Goal: Entertainment & Leisure: Consume media (video, audio)

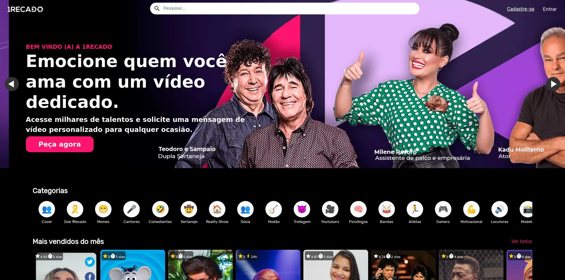
click at [239, 8] on input "text" at bounding box center [289, 9] width 260 height 12
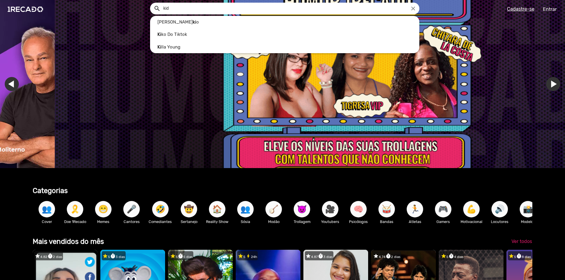
scroll to position [0, 1682]
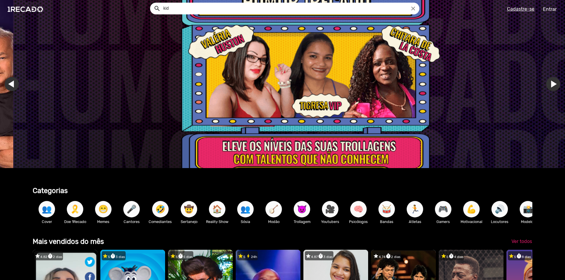
type input "kid"
click at [152, 3] on button "search" at bounding box center [157, 8] width 10 height 10
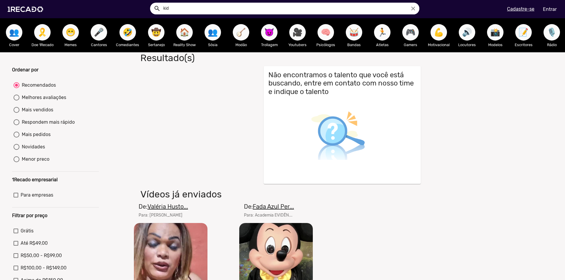
click at [202, 7] on input "kid" at bounding box center [289, 9] width 260 height 12
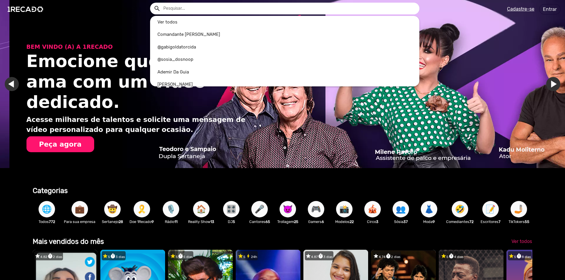
scroll to position [0, 1121]
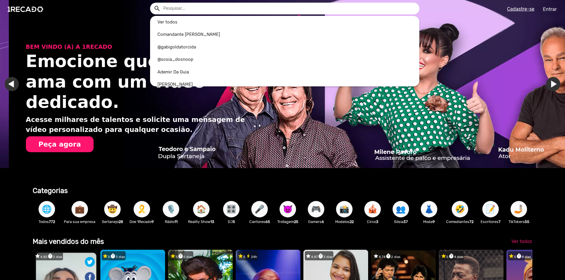
click at [8, 79] on div at bounding box center [282, 140] width 565 height 280
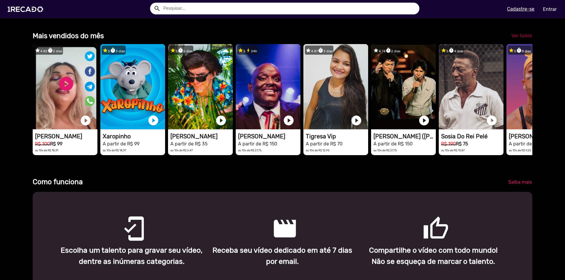
scroll to position [0, 772]
click at [523, 39] on span "Ver todos" at bounding box center [521, 36] width 21 height 6
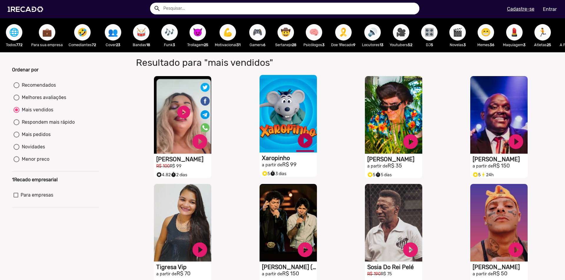
click at [209, 146] on link "play_circle_filled" at bounding box center [200, 142] width 18 height 18
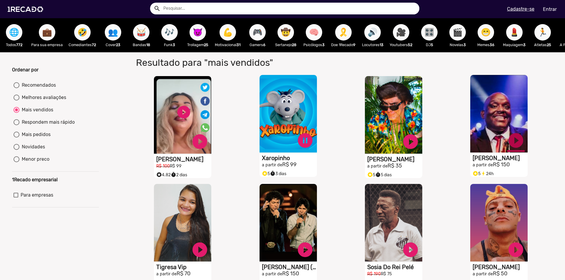
click at [209, 149] on link "play_circle_filled" at bounding box center [200, 142] width 18 height 18
click at [15, 37] on span "🌐" at bounding box center [14, 32] width 10 height 16
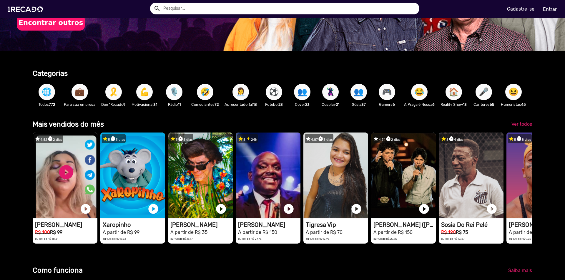
scroll to position [118, 0]
click at [514, 127] on span "Ver todos" at bounding box center [521, 124] width 21 height 6
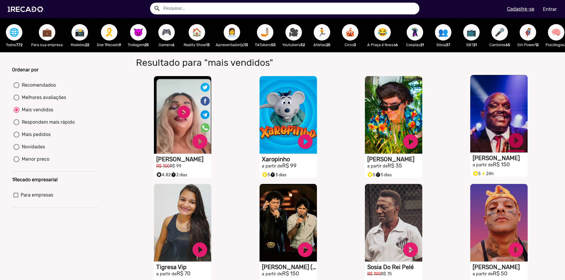
click at [209, 145] on link "play_circle_filled" at bounding box center [200, 142] width 18 height 18
click at [50, 34] on span "💼" at bounding box center [47, 32] width 10 height 16
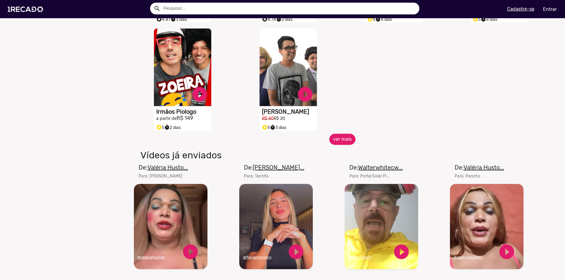
scroll to position [265, 0]
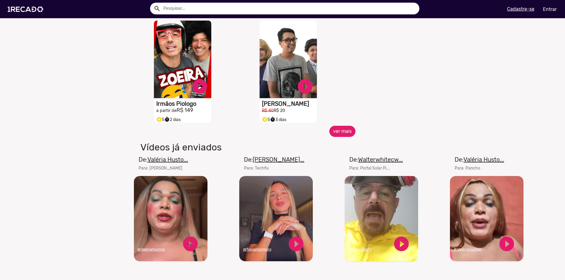
click at [347, 137] on button "ver mais" at bounding box center [342, 131] width 26 height 11
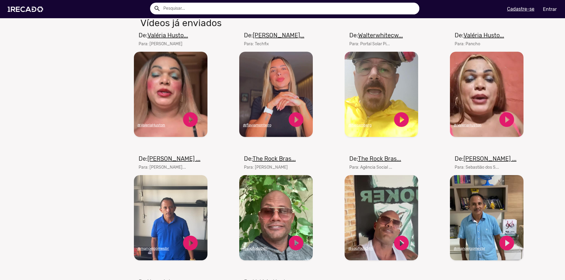
scroll to position [383, 0]
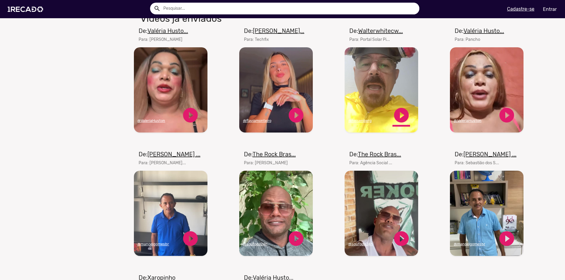
click at [399, 121] on link "play_circle_filled" at bounding box center [402, 116] width 18 height 18
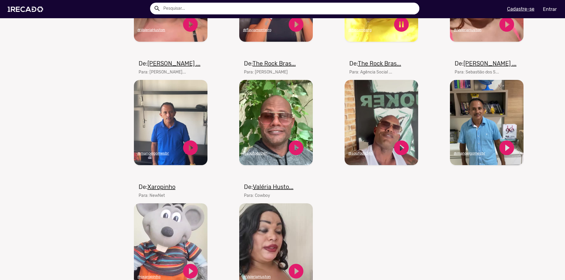
scroll to position [500, 0]
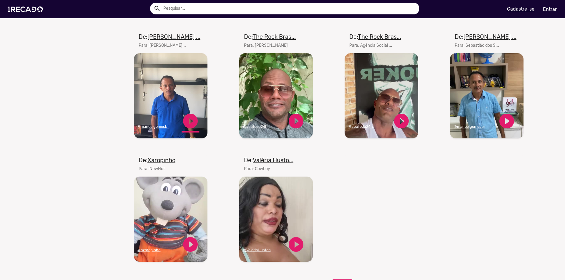
click at [189, 126] on link "play_circle_filled" at bounding box center [191, 121] width 18 height 18
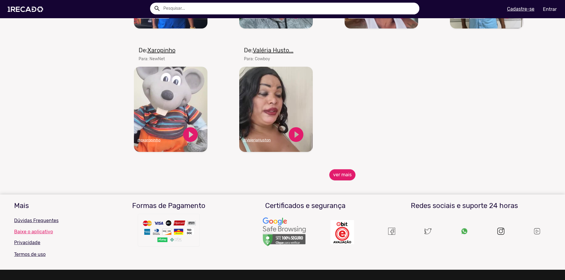
scroll to position [646, 0]
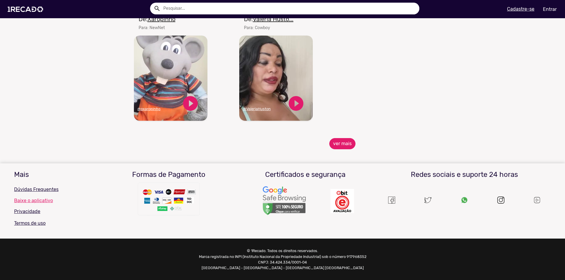
click at [347, 148] on button "ver mais" at bounding box center [342, 143] width 26 height 11
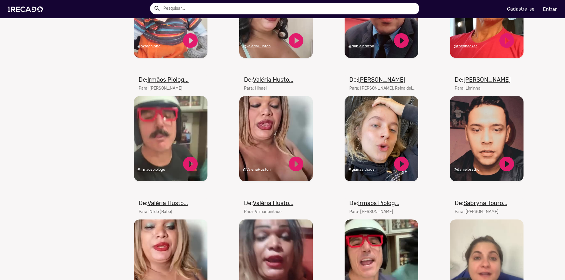
scroll to position [705, 0]
click at [191, 163] on link "play_circle_filled" at bounding box center [191, 164] width 18 height 18
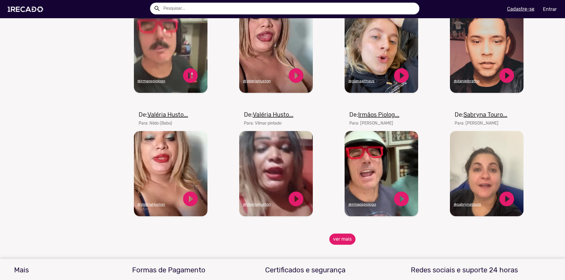
click at [346, 242] on button "ver mais" at bounding box center [342, 239] width 26 height 11
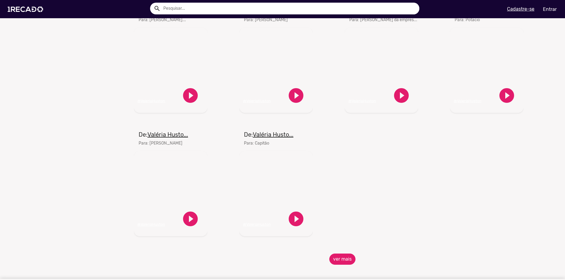
scroll to position [1146, 0]
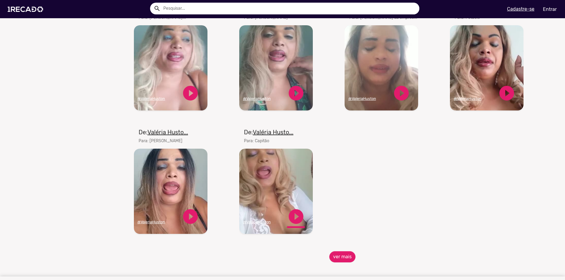
click at [293, 220] on link "play_circle_filled" at bounding box center [296, 217] width 18 height 18
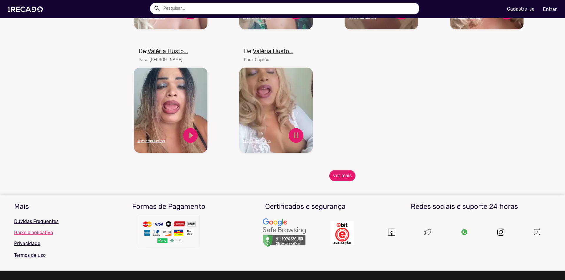
scroll to position [1234, 0]
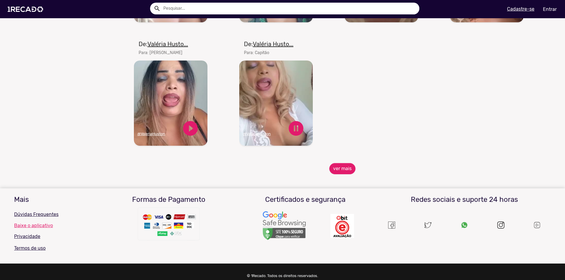
click at [353, 174] on span "ver mais" at bounding box center [343, 168] width 422 height 11
click at [346, 172] on button "ver mais" at bounding box center [342, 168] width 26 height 11
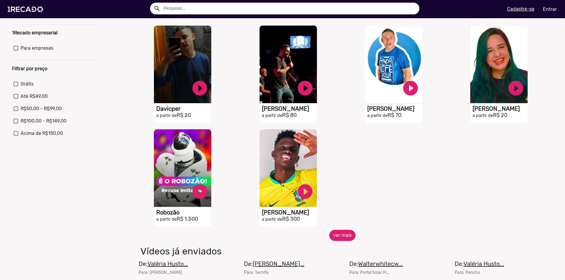
scroll to position [59, 0]
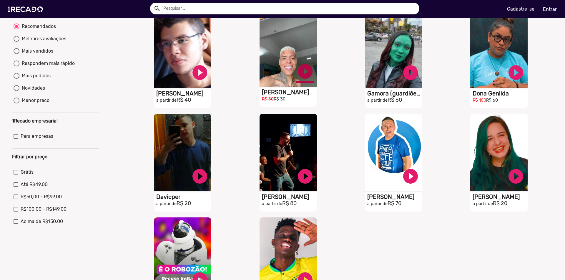
click at [209, 79] on link "play_circle_filled" at bounding box center [200, 73] width 18 height 18
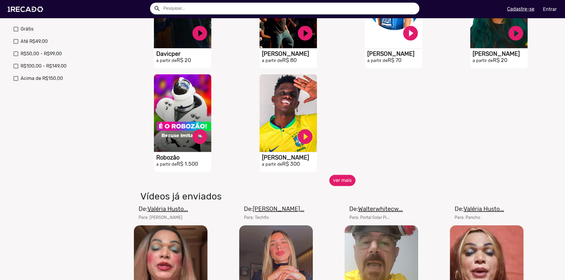
scroll to position [206, 0]
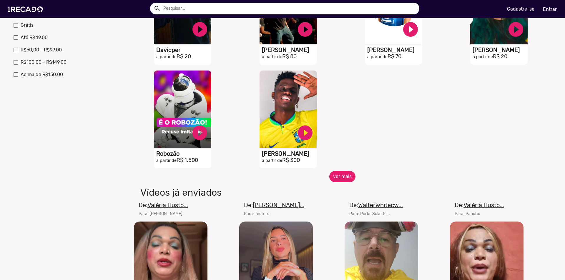
click at [340, 181] on button "ver mais" at bounding box center [342, 176] width 26 height 11
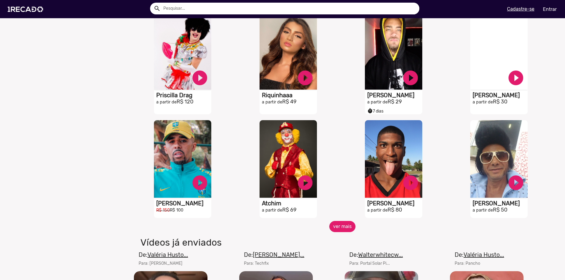
scroll to position [383, 0]
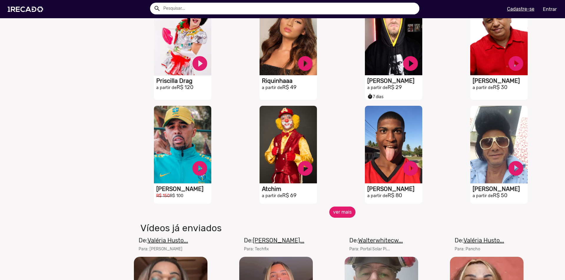
click at [340, 214] on button "ver mais" at bounding box center [342, 212] width 26 height 11
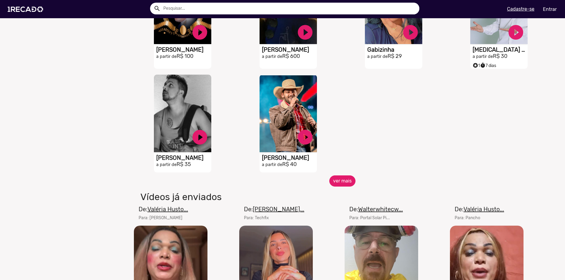
scroll to position [736, 0]
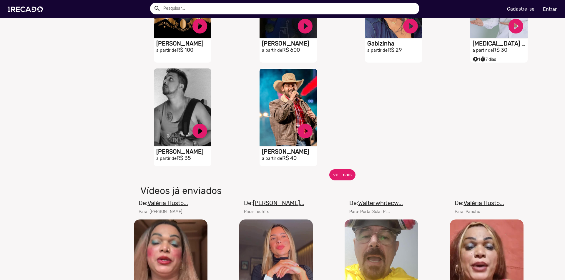
click at [349, 181] on button "ver mais" at bounding box center [342, 174] width 26 height 11
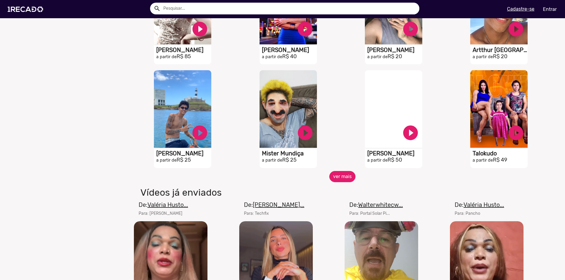
scroll to position [942, 0]
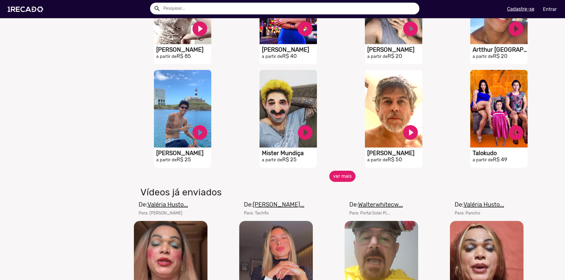
click at [349, 181] on button "ver mais" at bounding box center [342, 176] width 26 height 11
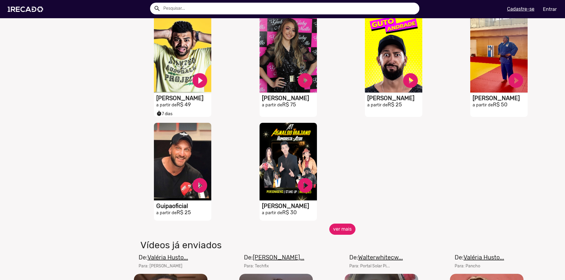
scroll to position [1207, 0]
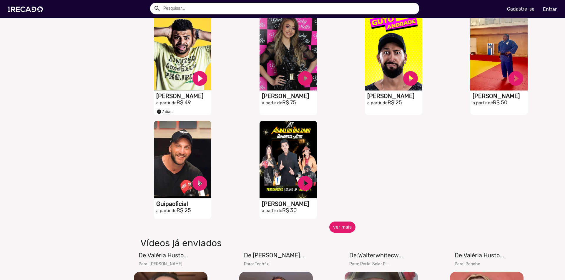
click at [341, 230] on button "ver mais" at bounding box center [342, 227] width 26 height 11
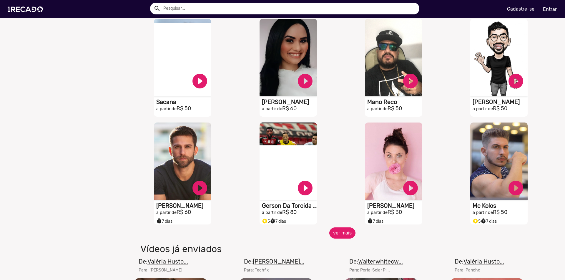
scroll to position [1471, 0]
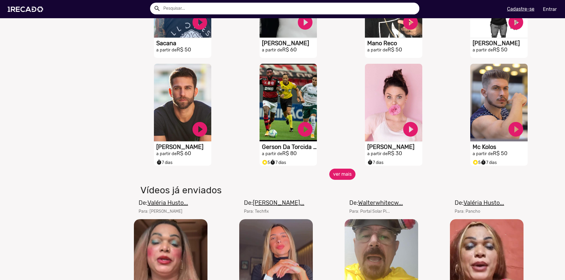
click at [336, 180] on button "ver mais" at bounding box center [342, 174] width 26 height 11
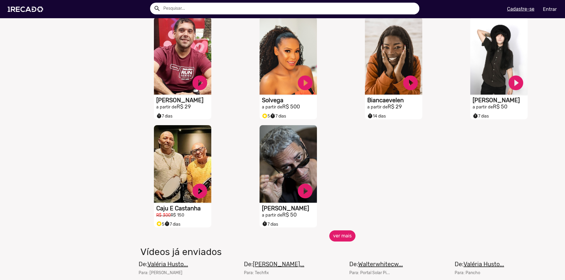
scroll to position [1736, 0]
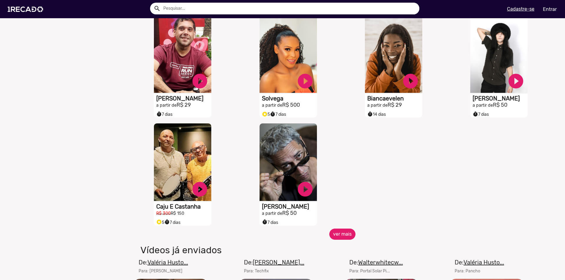
click at [332, 237] on button "ver mais" at bounding box center [342, 234] width 26 height 11
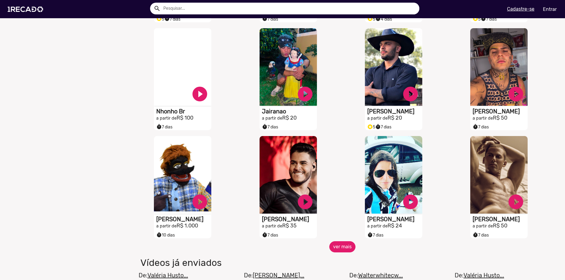
scroll to position [1942, 0]
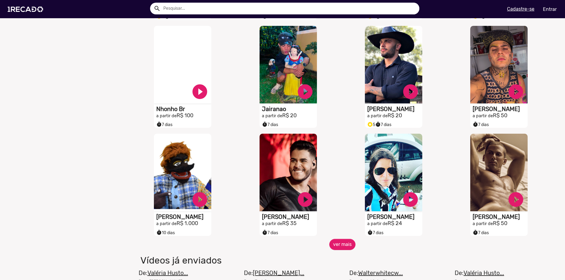
click at [347, 239] on div "S1RECADO vídeos dedicados para fãs e empresas play_circle_filled [PERSON_NAME] …" at bounding box center [394, 185] width 105 height 108
click at [332, 248] on button "ver mais" at bounding box center [342, 244] width 26 height 11
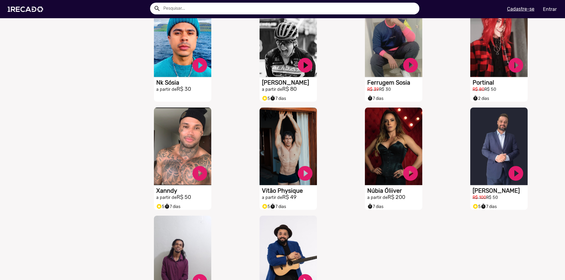
scroll to position [2148, 0]
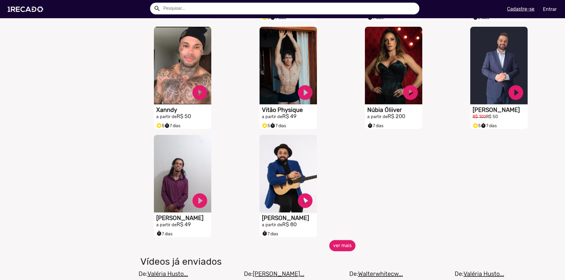
scroll to position [2295, 0]
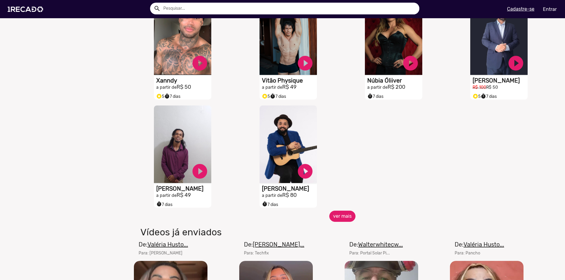
click at [343, 219] on button "ver mais" at bounding box center [342, 216] width 26 height 11
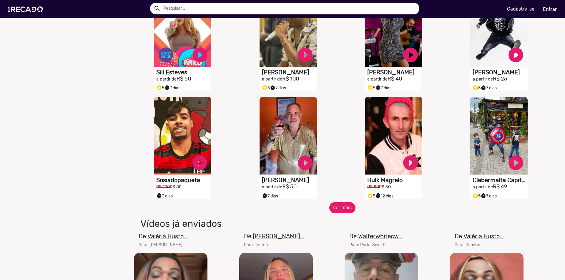
scroll to position [2531, 0]
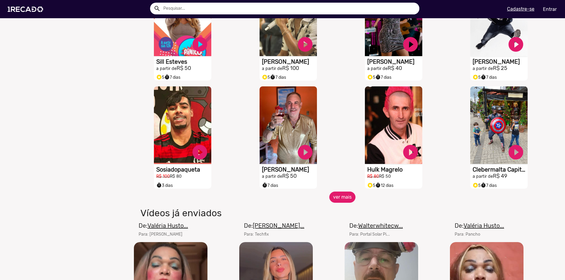
click at [345, 201] on button "ver mais" at bounding box center [342, 197] width 26 height 11
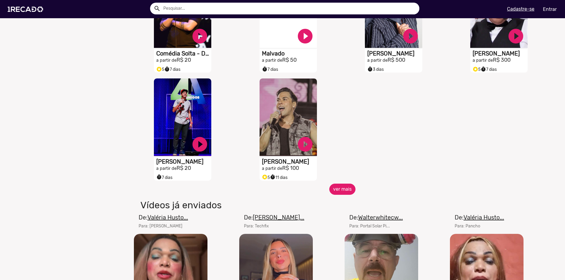
scroll to position [2884, 0]
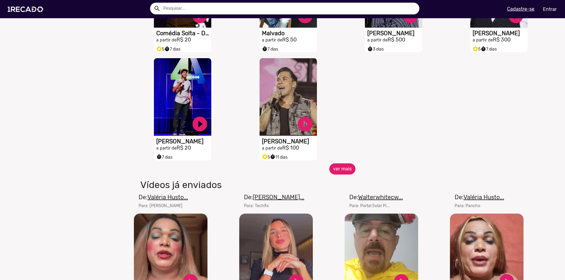
click at [344, 173] on button "ver mais" at bounding box center [342, 169] width 26 height 11
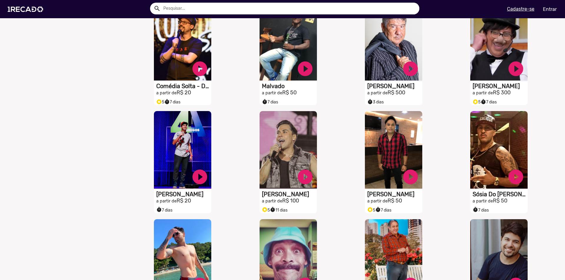
scroll to position [2825, 0]
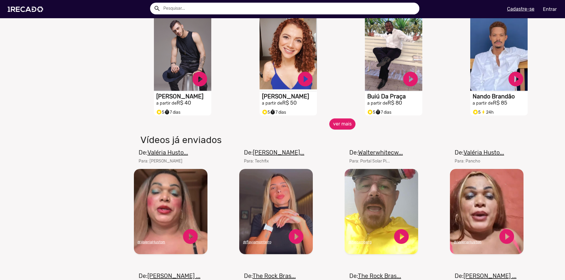
scroll to position [3149, 0]
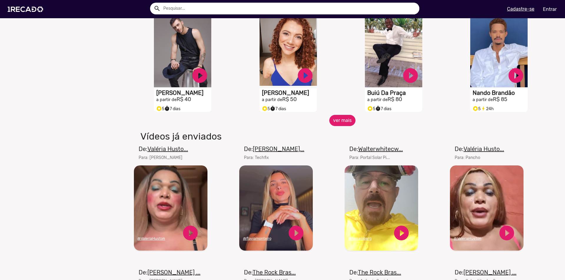
click at [350, 126] on button "ver mais" at bounding box center [342, 120] width 26 height 11
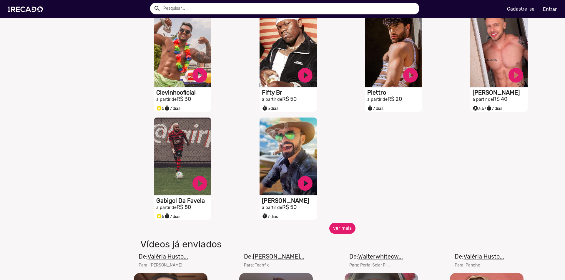
scroll to position [3384, 0]
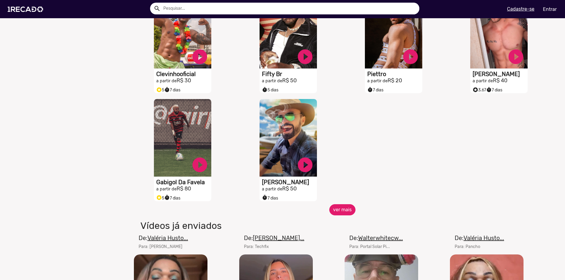
click at [338, 216] on button "ver mais" at bounding box center [342, 210] width 26 height 11
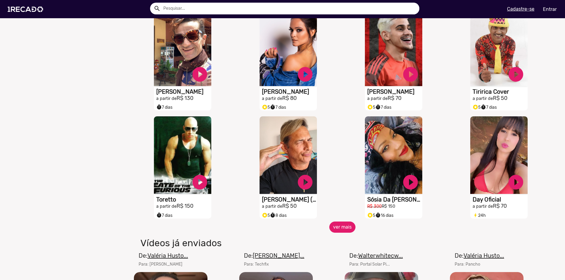
scroll to position [3590, 0]
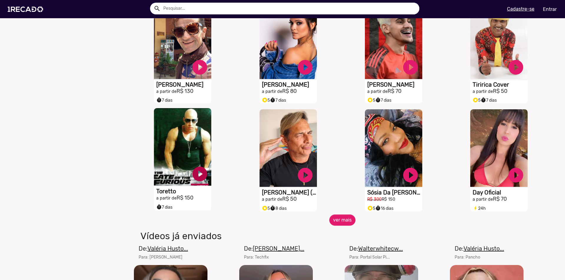
click at [338, 225] on button "ver mais" at bounding box center [342, 220] width 26 height 11
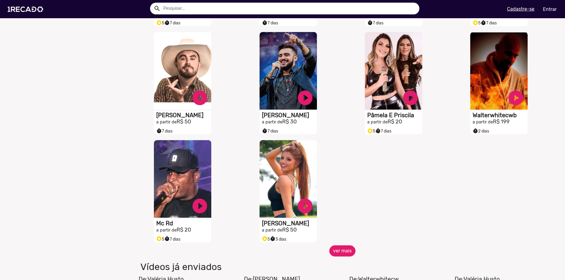
scroll to position [3884, 0]
click at [337, 253] on button "ver mais" at bounding box center [342, 250] width 26 height 11
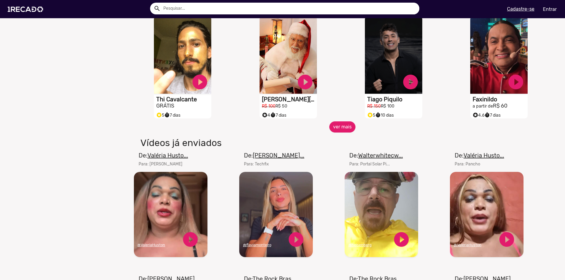
scroll to position [4237, 0]
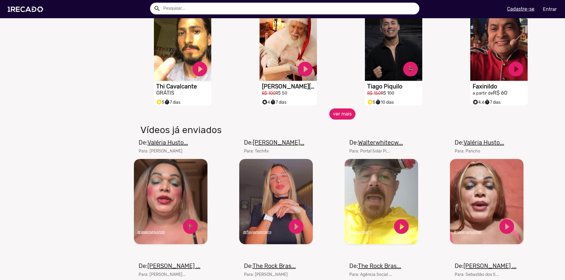
click at [350, 120] on button "ver mais" at bounding box center [342, 114] width 26 height 11
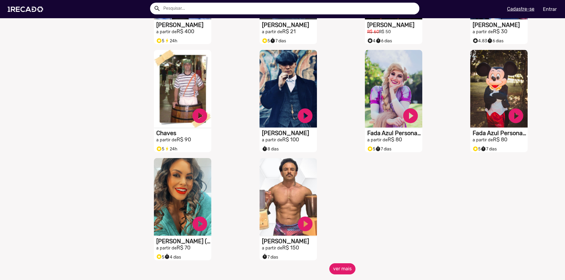
scroll to position [4414, 0]
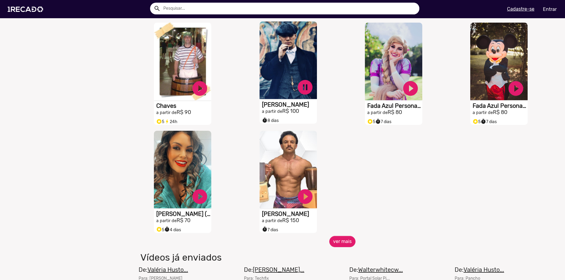
scroll to position [4443, 0]
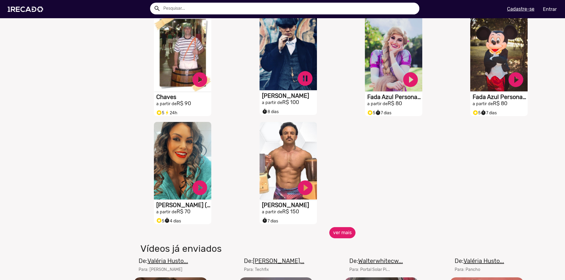
click at [338, 239] on button "ver mais" at bounding box center [342, 232] width 26 height 11
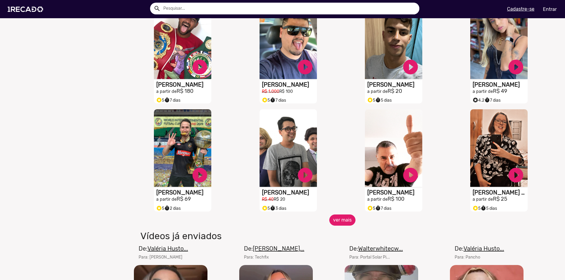
scroll to position [4679, 0]
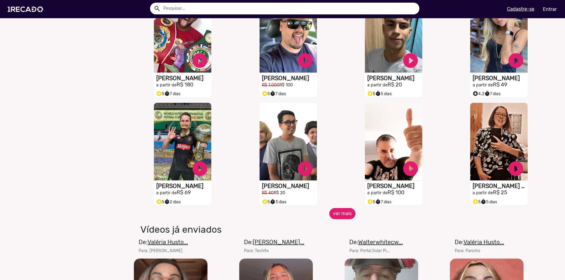
click at [338, 220] on button "ver mais" at bounding box center [342, 213] width 26 height 11
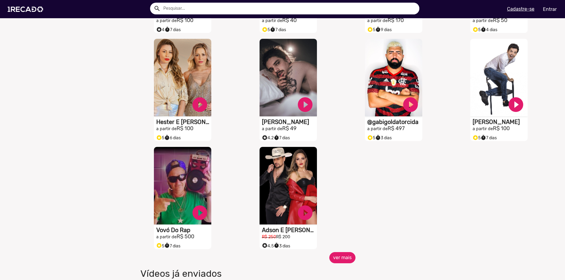
scroll to position [4973, 0]
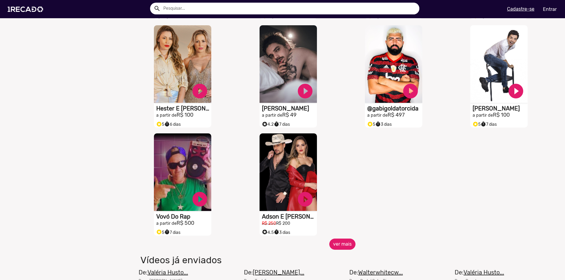
click at [345, 246] on button "ver mais" at bounding box center [342, 244] width 26 height 11
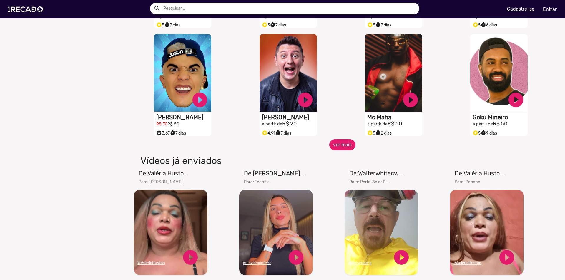
scroll to position [5297, 0]
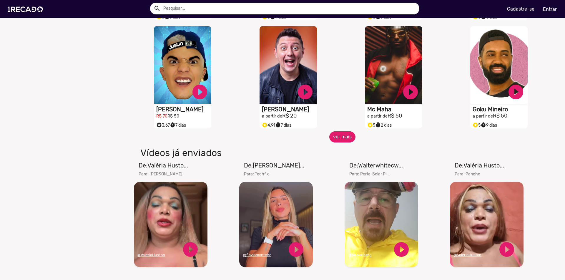
click at [350, 143] on button "ver mais" at bounding box center [342, 137] width 26 height 11
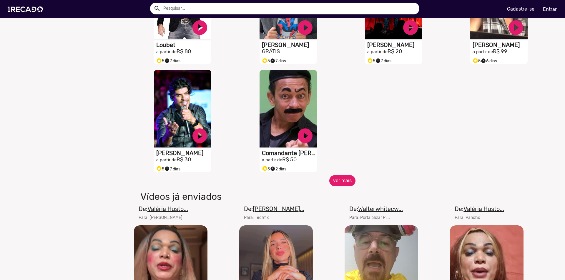
scroll to position [5591, 0]
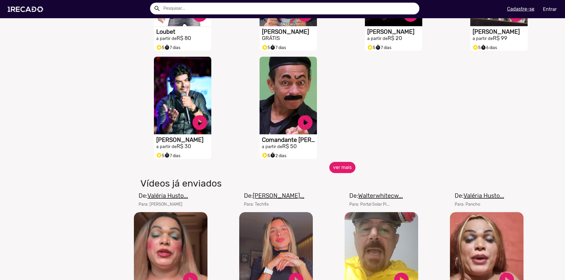
click at [346, 173] on button "ver mais" at bounding box center [342, 167] width 26 height 11
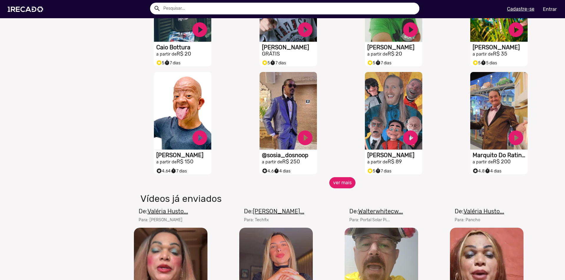
scroll to position [5797, 0]
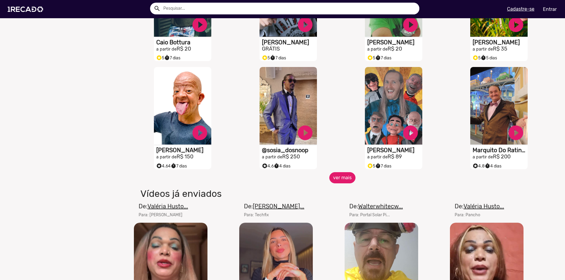
click at [347, 181] on button "ver mais" at bounding box center [342, 177] width 26 height 11
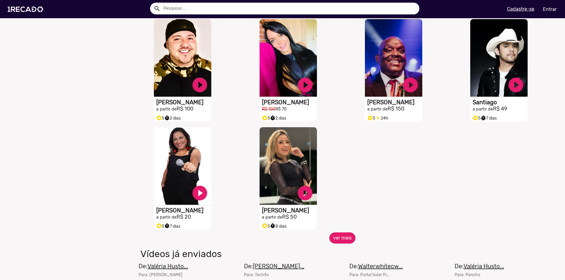
scroll to position [6062, 0]
click at [338, 238] on button "ver mais" at bounding box center [342, 237] width 26 height 11
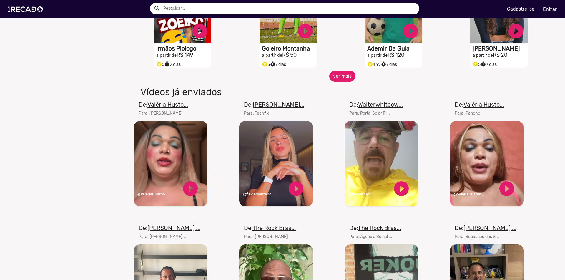
scroll to position [6445, 0]
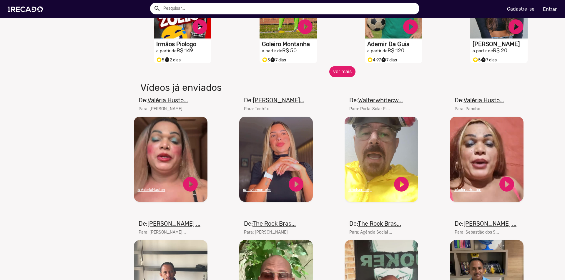
click at [336, 77] on button "ver mais" at bounding box center [342, 71] width 26 height 11
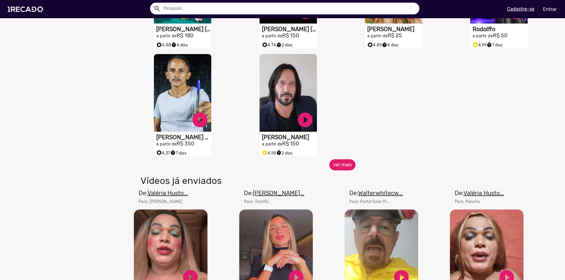
scroll to position [6680, 0]
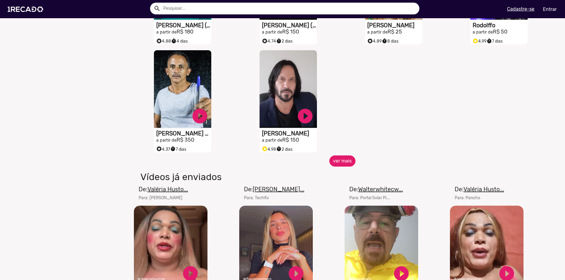
click at [343, 161] on button "ver mais" at bounding box center [342, 161] width 26 height 11
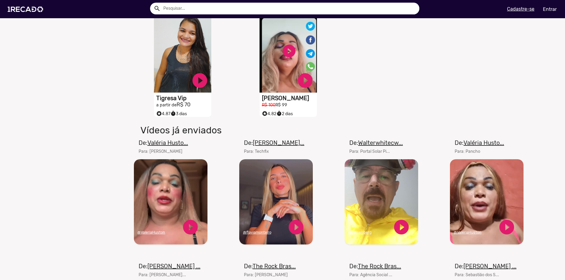
scroll to position [6827, 0]
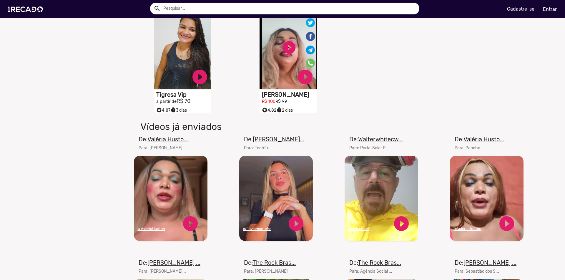
click at [292, 6] on input "text" at bounding box center [289, 9] width 260 height 12
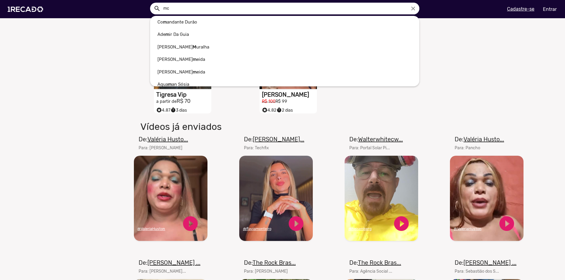
type input "mc"
click at [152, 3] on button "search" at bounding box center [157, 8] width 10 height 10
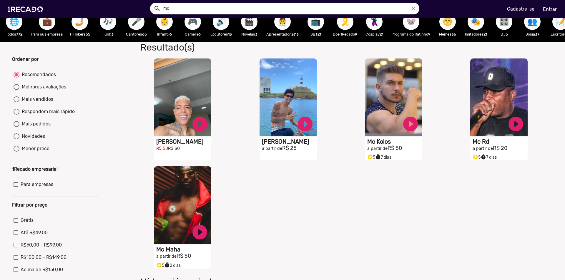
scroll to position [29, 0]
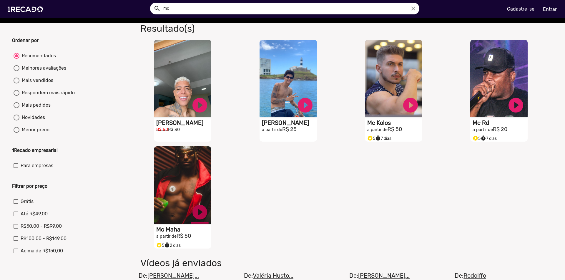
click at [198, 114] on link "play_circle_filled" at bounding box center [200, 106] width 18 height 18
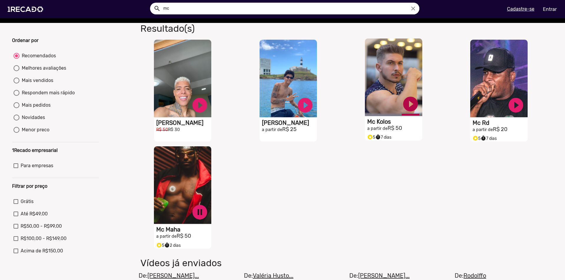
click at [209, 107] on link "play_circle_filled" at bounding box center [200, 106] width 18 height 18
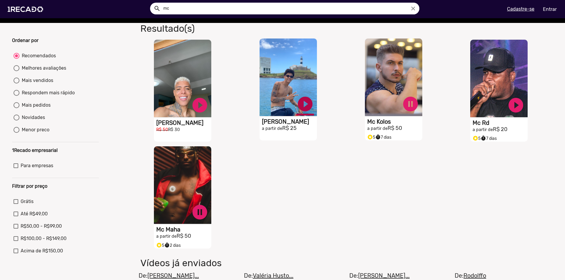
click at [209, 111] on link "play_circle_filled" at bounding box center [200, 106] width 18 height 18
click at [200, 114] on link "pause_circle" at bounding box center [200, 106] width 18 height 18
click at [209, 107] on link "pause_circle" at bounding box center [200, 106] width 18 height 18
